Goal: Task Accomplishment & Management: Use online tool/utility

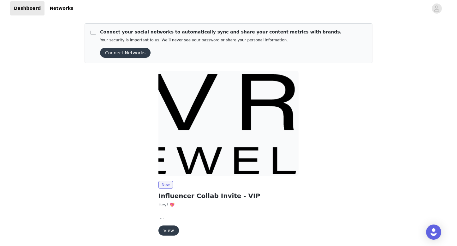
click at [169, 230] on button "View" at bounding box center [168, 230] width 21 height 10
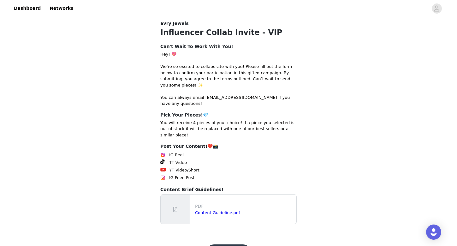
scroll to position [88, 0]
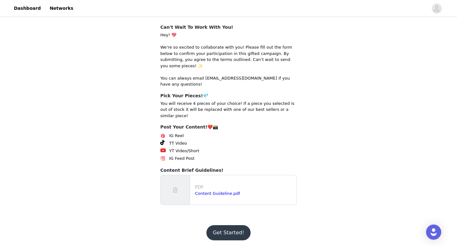
click at [224, 184] on p "PDF" at bounding box center [244, 187] width 99 height 7
click at [222, 193] on link "Content Guideline.pdf" at bounding box center [217, 193] width 45 height 5
click at [237, 228] on button "Get Started!" at bounding box center [228, 232] width 44 height 15
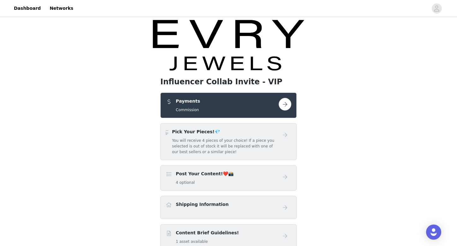
click at [269, 143] on h5 "You will receive 4 pieces of your choice! If a piece you selected is out of sto…" at bounding box center [225, 146] width 107 height 17
click at [283, 101] on button "button" at bounding box center [285, 104] width 13 height 13
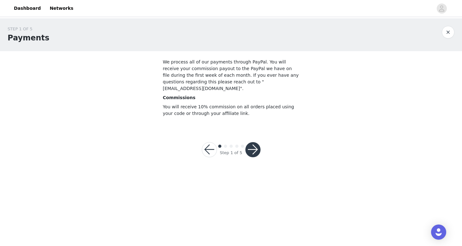
click at [255, 147] on button "button" at bounding box center [252, 149] width 15 height 15
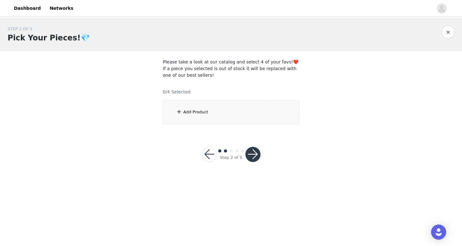
click at [259, 116] on div "Add Product" at bounding box center [231, 112] width 136 height 24
